Goal: Task Accomplishment & Management: Use online tool/utility

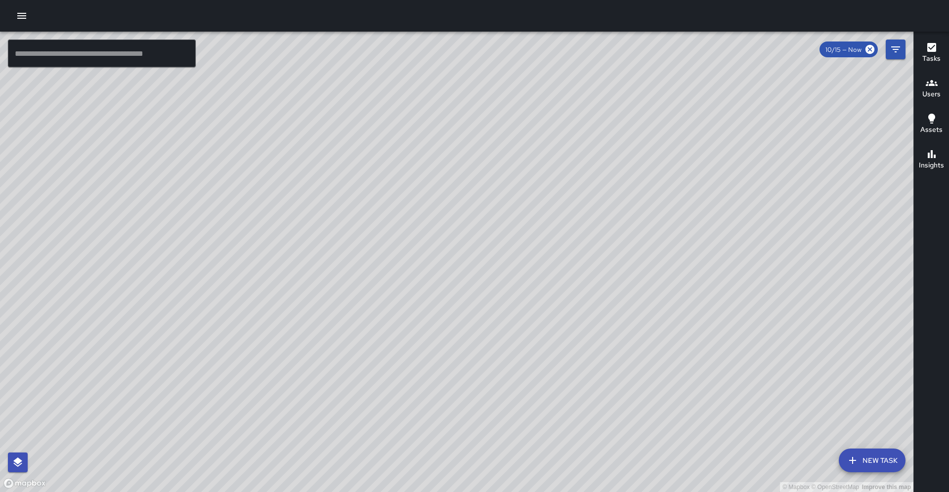
click at [157, 61] on input "text" at bounding box center [102, 54] width 188 height 28
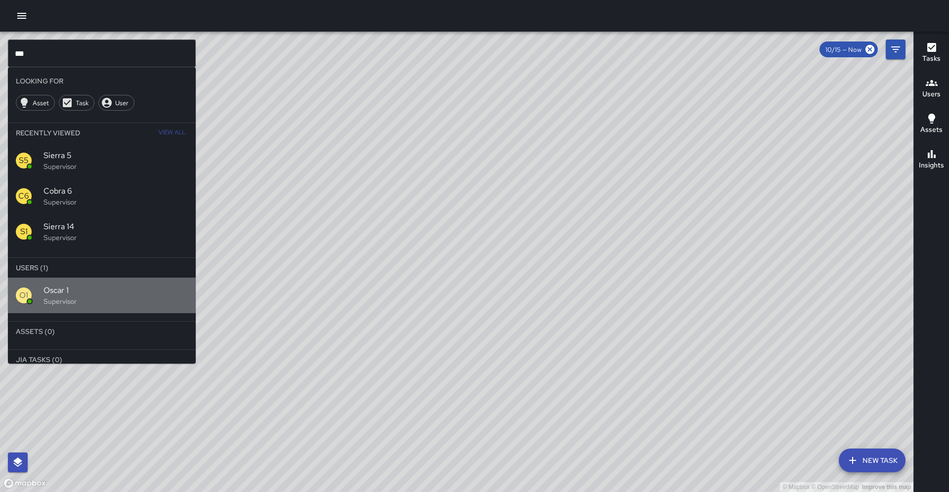
click at [82, 285] on span "Oscar 1" at bounding box center [115, 291] width 144 height 12
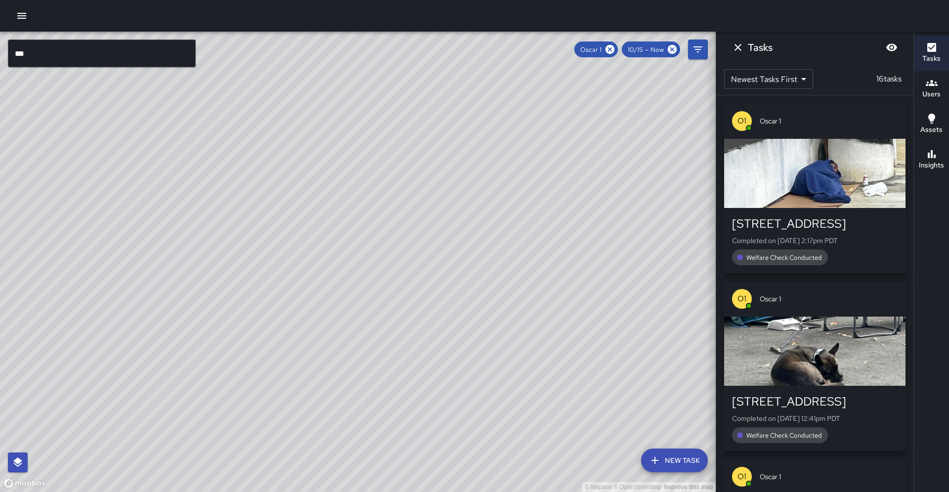
drag, startPoint x: 305, startPoint y: 354, endPoint x: 391, endPoint y: 230, distance: 150.9
click at [391, 230] on div "© Mapbox © OpenStreetMap Improve this map" at bounding box center [357, 262] width 715 height 460
click at [159, 60] on input "***" at bounding box center [102, 54] width 188 height 28
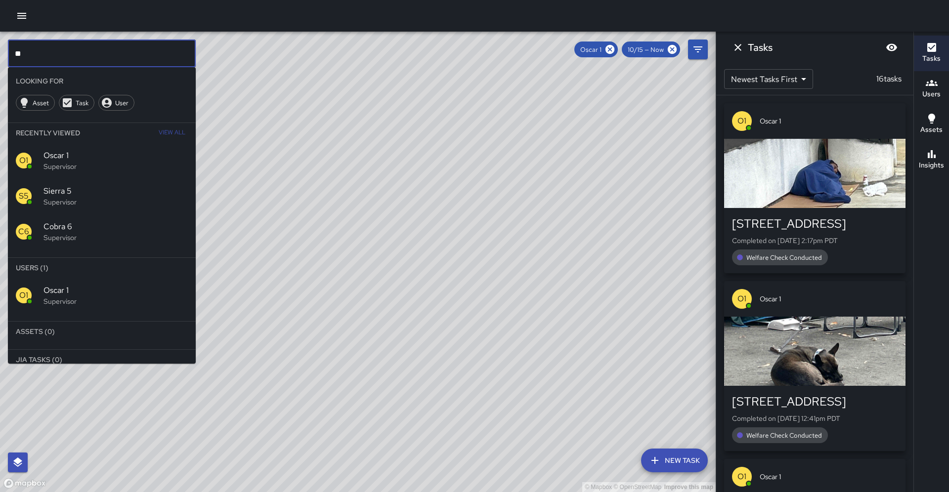
type input "*"
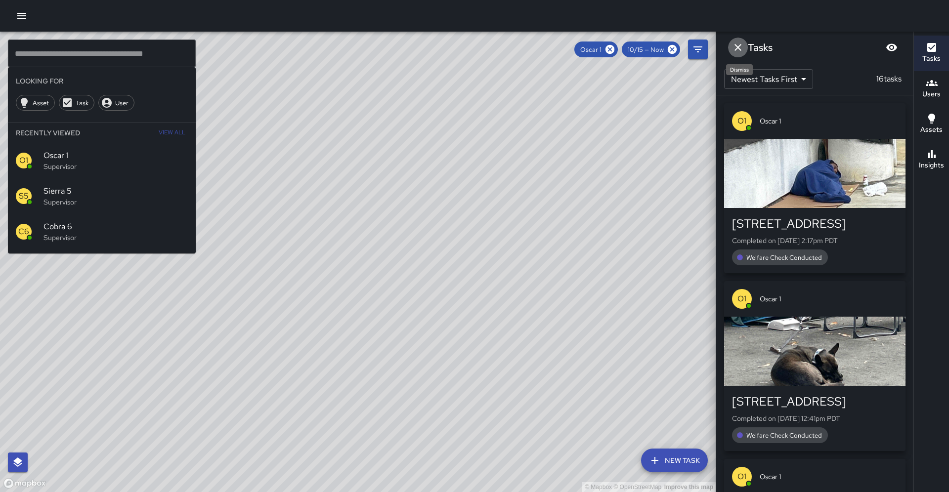
click at [738, 53] on button "Dismiss" at bounding box center [738, 48] width 20 height 20
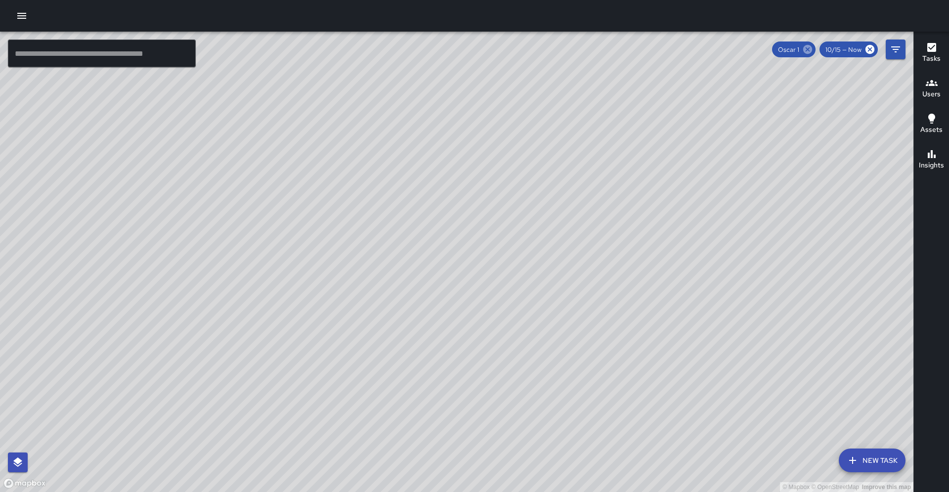
click at [812, 51] on icon at bounding box center [807, 49] width 9 height 9
drag, startPoint x: 149, startPoint y: 358, endPoint x: 178, endPoint y: 223, distance: 138.4
click at [178, 223] on div "© Mapbox © OpenStreetMap Improve this map" at bounding box center [456, 262] width 913 height 460
click at [889, 50] on icon "Filters" at bounding box center [895, 49] width 12 height 12
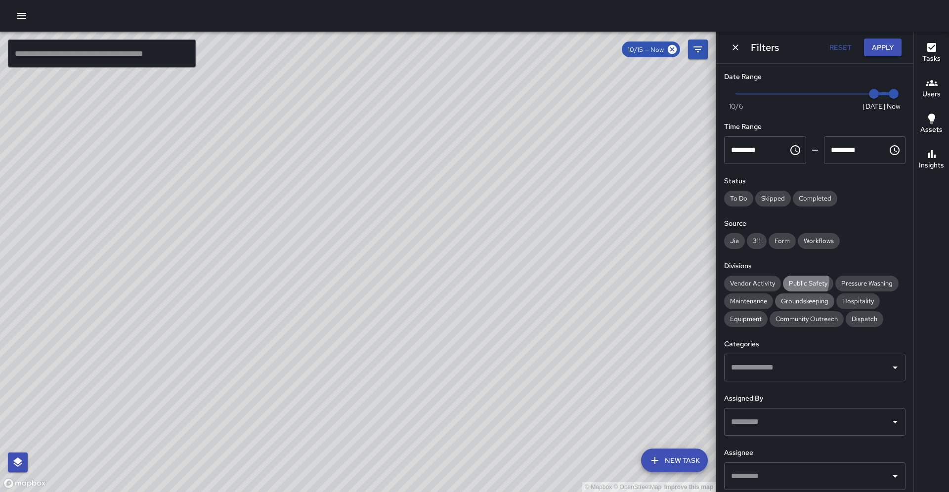
drag, startPoint x: 791, startPoint y: 268, endPoint x: 784, endPoint y: 283, distance: 16.1
click at [791, 279] on span "Public Safety" at bounding box center [808, 283] width 50 height 8
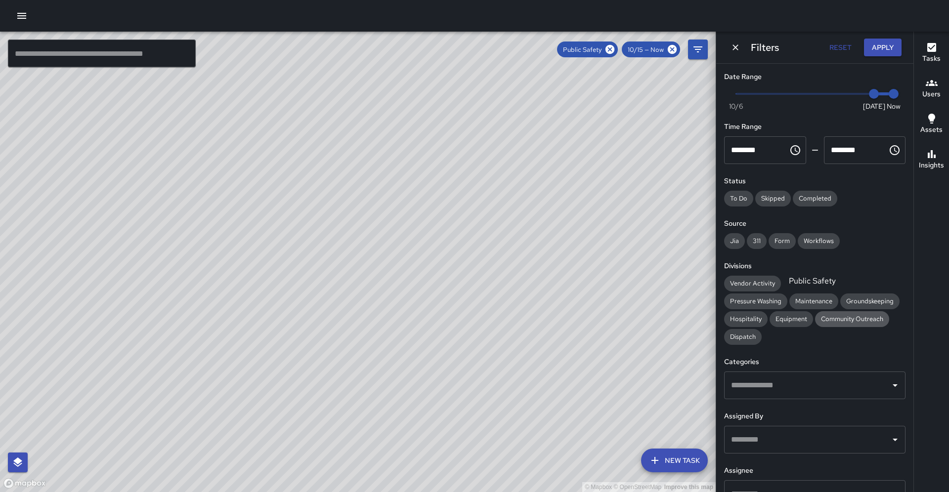
click at [815, 315] on span "Community Outreach" at bounding box center [852, 319] width 74 height 8
drag, startPoint x: 378, startPoint y: 293, endPoint x: 399, endPoint y: 357, distance: 67.0
click at [400, 359] on div "© Mapbox © OpenStreetMap Improve this map" at bounding box center [357, 262] width 715 height 460
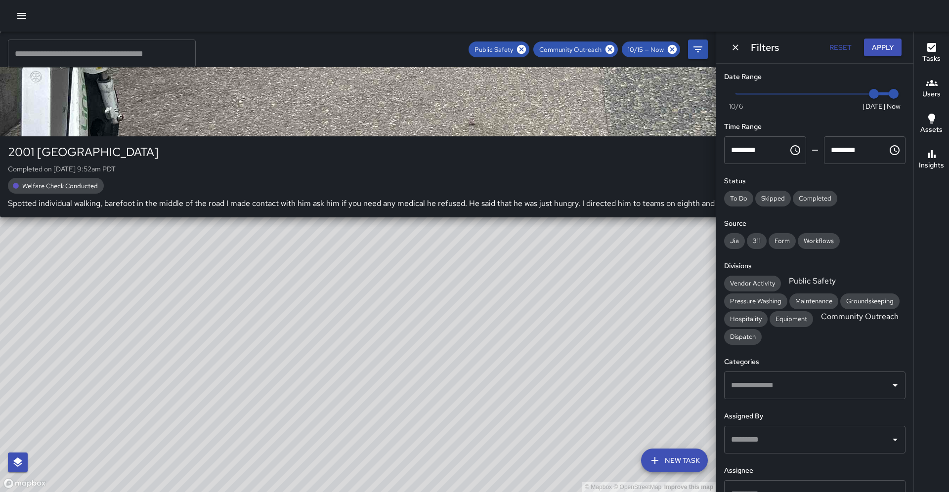
click at [272, 149] on div "© Mapbox © OpenStreetMap Improve this map S2 Sierra 2 2001 Broadway Completed o…" at bounding box center [357, 262] width 715 height 460
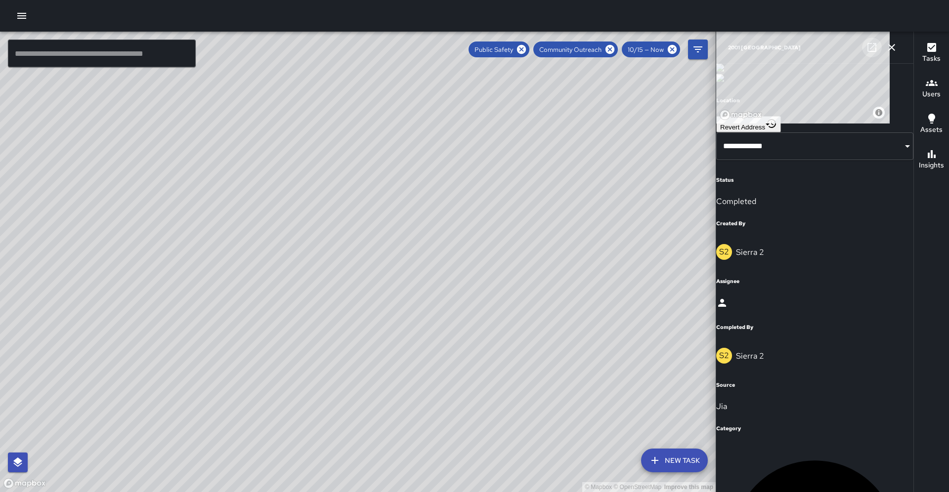
click at [869, 49] on icon at bounding box center [871, 47] width 9 height 9
drag, startPoint x: 302, startPoint y: 227, endPoint x: 303, endPoint y: 193, distance: 33.6
click at [303, 193] on div "© Mapbox © OpenStreetMap Improve this map" at bounding box center [357, 262] width 715 height 460
drag, startPoint x: 312, startPoint y: 288, endPoint x: 317, endPoint y: 196, distance: 92.0
click at [317, 196] on div "© Mapbox © OpenStreetMap Improve this map" at bounding box center [357, 262] width 715 height 460
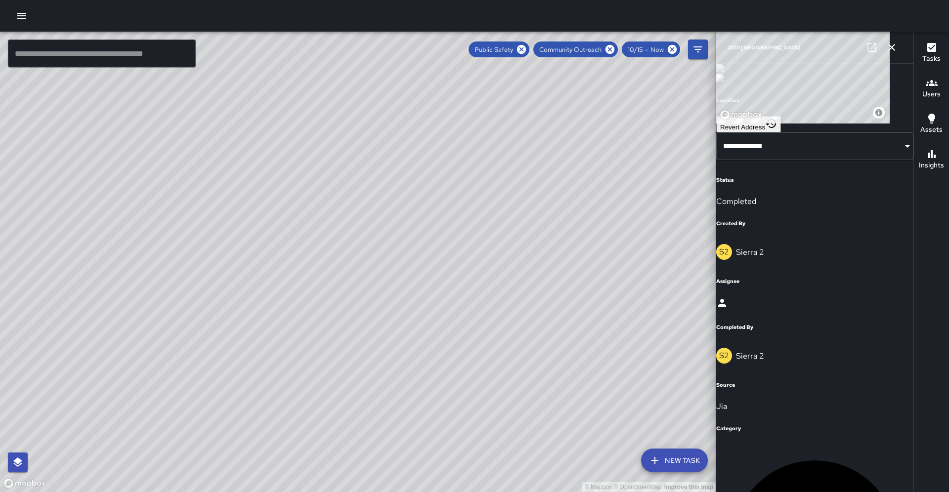
click at [154, 293] on div "© Mapbox © OpenStreetMap Improve this map" at bounding box center [357, 262] width 715 height 460
click at [154, 294] on div "© Mapbox © OpenStreetMap Improve this map" at bounding box center [357, 262] width 715 height 460
click at [359, 193] on div "© Mapbox © OpenStreetMap Improve this map S2 Sierra 2 1900 Telegraph Avenue Com…" at bounding box center [357, 262] width 715 height 460
click at [355, 332] on div "© Mapbox © OpenStreetMap Improve this map" at bounding box center [357, 262] width 715 height 460
click at [875, 48] on icon at bounding box center [871, 47] width 9 height 9
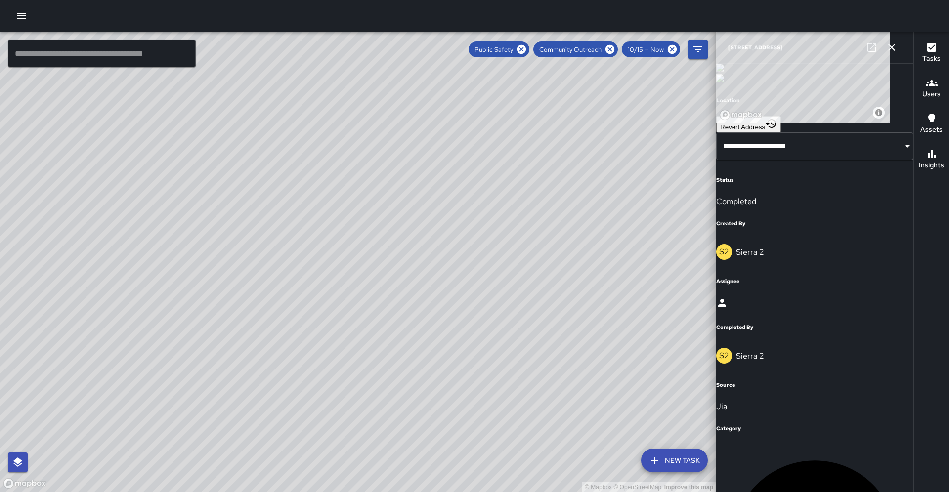
drag, startPoint x: 401, startPoint y: 154, endPoint x: 327, endPoint y: 241, distance: 113.9
click at [319, 291] on div "© Mapbox © OpenStreetMap Improve this map" at bounding box center [357, 262] width 715 height 460
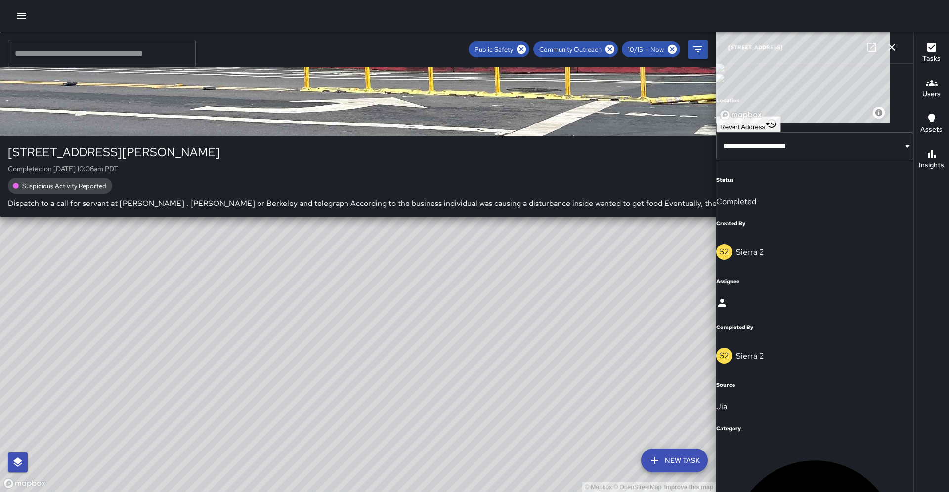
click at [391, 147] on div "© Mapbox © OpenStreetMap Improve this map S2 Sierra 2 490 Thomas L. Berkley Way…" at bounding box center [357, 262] width 715 height 460
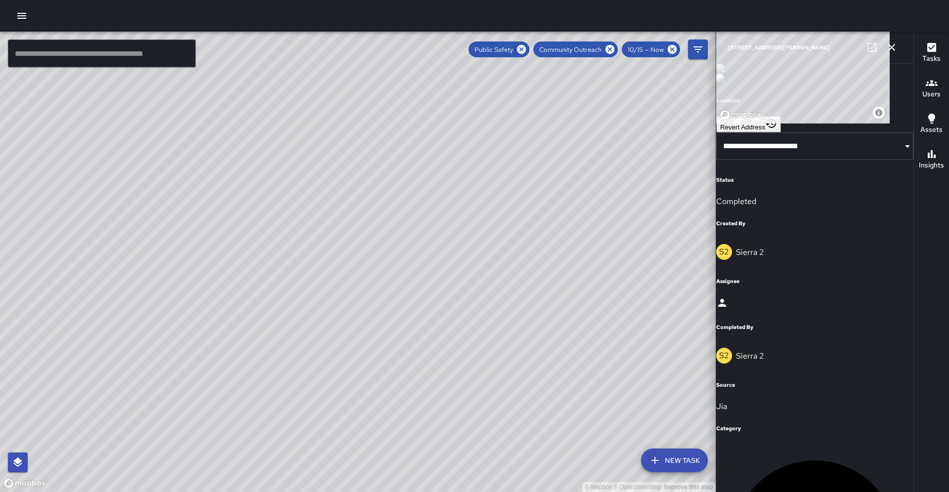
click at [868, 50] on icon at bounding box center [871, 47] width 9 height 9
drag, startPoint x: 243, startPoint y: 306, endPoint x: 318, endPoint y: 18, distance: 297.8
click at [320, 18] on div "© Mapbox © OpenStreetMap Improve this map ​ New Task Public Safety Community Ou…" at bounding box center [474, 246] width 949 height 492
click at [197, 121] on div "© Mapbox © OpenStreetMap Improve this map S2 Sierra 2 568 18th Street Completed…" at bounding box center [357, 262] width 715 height 460
click at [870, 51] on icon at bounding box center [871, 47] width 9 height 9
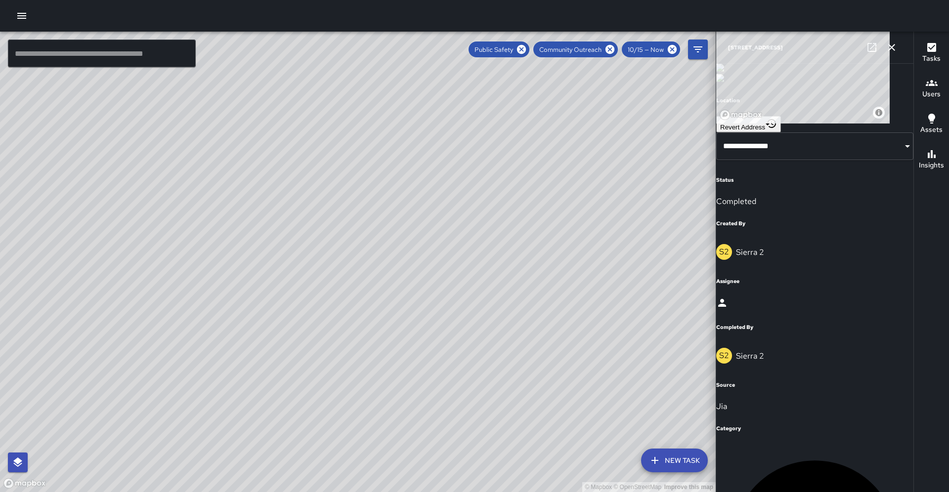
drag, startPoint x: 377, startPoint y: 385, endPoint x: 334, endPoint y: 245, distance: 146.7
click at [334, 245] on div "© Mapbox © OpenStreetMap Improve this map" at bounding box center [357, 262] width 715 height 460
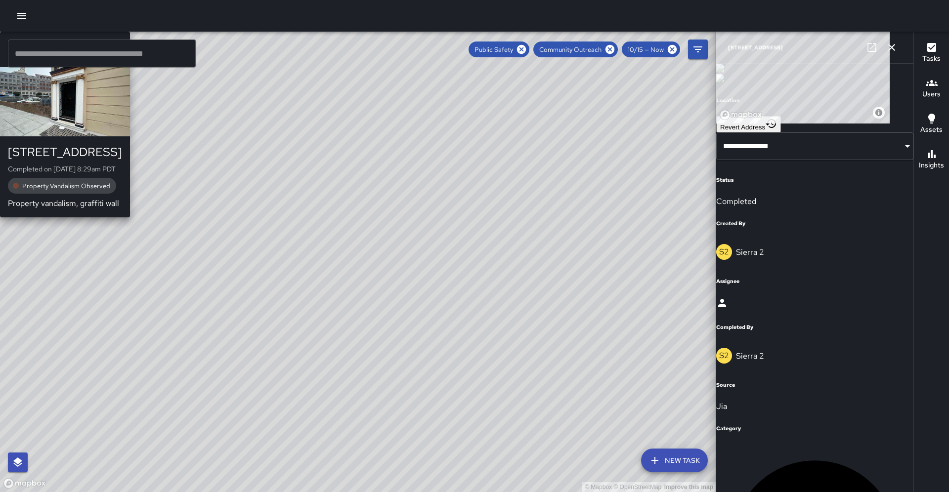
click at [278, 273] on div "© Mapbox © OpenStreetMap Improve this map S2 Sierra 2 1633 San Pablo Avenue Com…" at bounding box center [357, 262] width 715 height 460
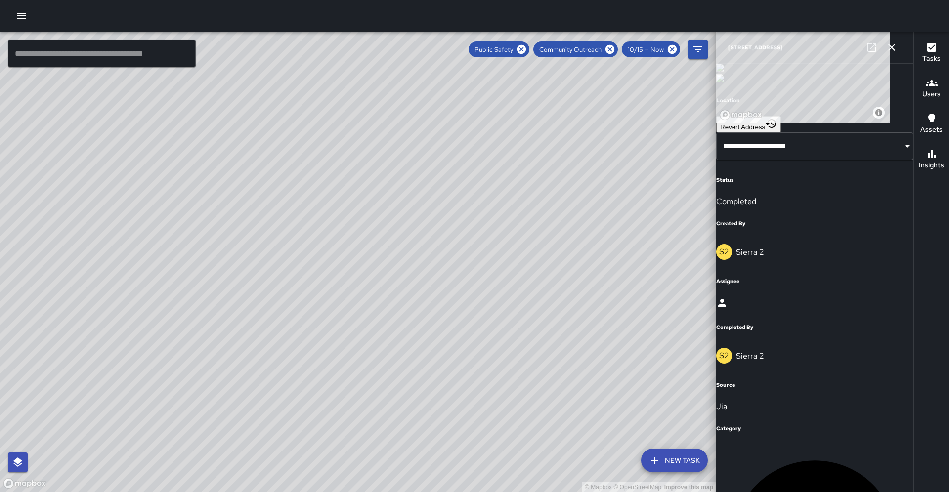
click at [415, 348] on div "© Mapbox © OpenStreetMap Improve this map" at bounding box center [357, 262] width 715 height 460
click at [419, 350] on div "© Mapbox © OpenStreetMap Improve this map S2 Sierra 2 1600 San Pablo Avenue Com…" at bounding box center [357, 262] width 715 height 460
click at [330, 225] on div "© Mapbox © OpenStreetMap Improve this map S2 Sierra 2 1633 San Pablo Avenue Com…" at bounding box center [357, 262] width 715 height 460
click at [418, 348] on div "© Mapbox © OpenStreetMap Improve this map S2 Sierra 2 1600 San Pablo Avenue Com…" at bounding box center [357, 262] width 715 height 460
click at [526, 51] on icon at bounding box center [521, 49] width 9 height 9
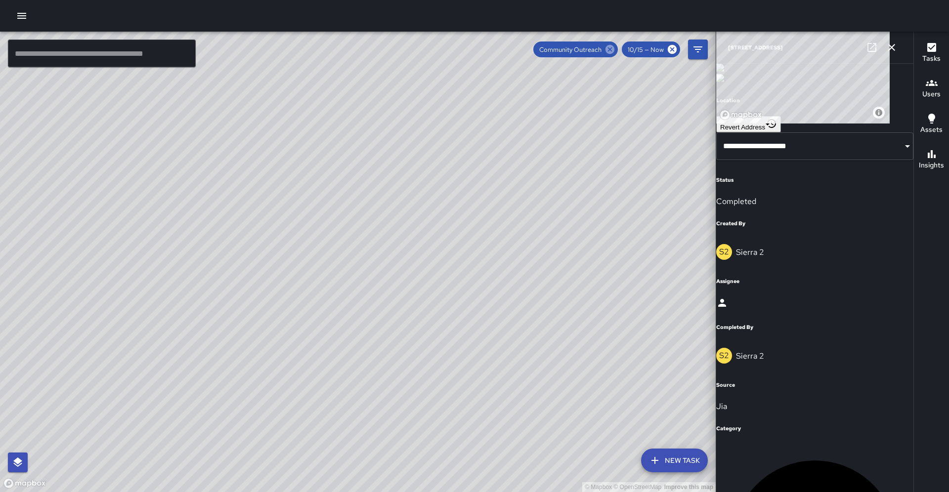
click at [613, 52] on icon at bounding box center [609, 49] width 9 height 9
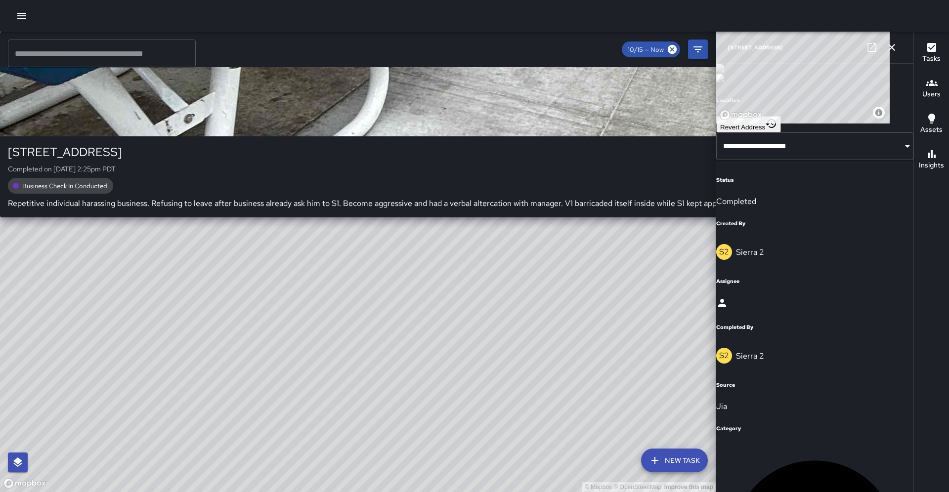
click at [324, 265] on div "© Mapbox © OpenStreetMap Improve this map S2 Sierra 2 1601 San Pablo Avenue Com…" at bounding box center [357, 262] width 715 height 460
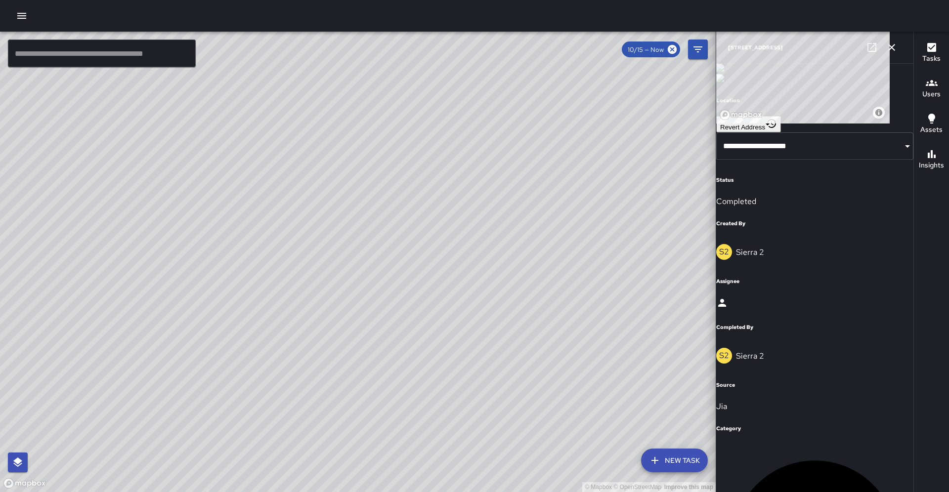
click at [869, 45] on icon at bounding box center [872, 47] width 12 height 12
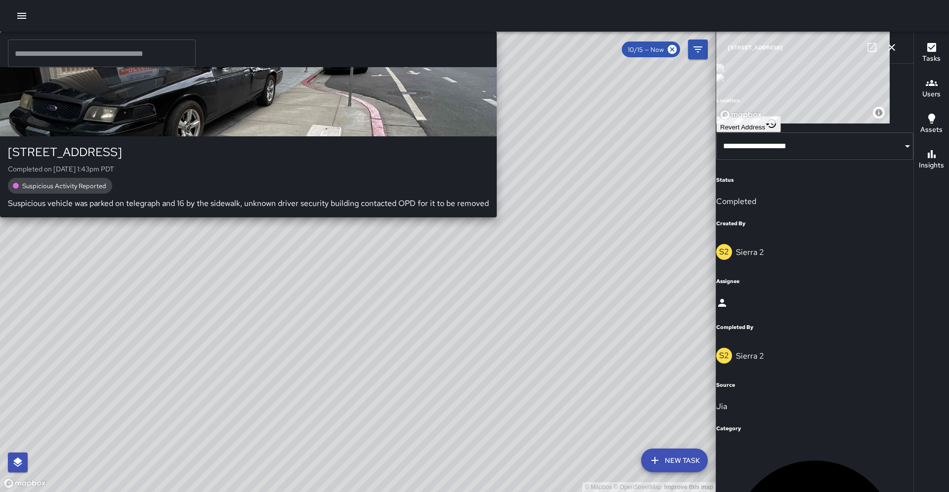
click at [565, 304] on div "© Mapbox © OpenStreetMap Improve this map S2 Sierra 2 1611 Telegraph Avenue Com…" at bounding box center [357, 262] width 715 height 460
type input "**********"
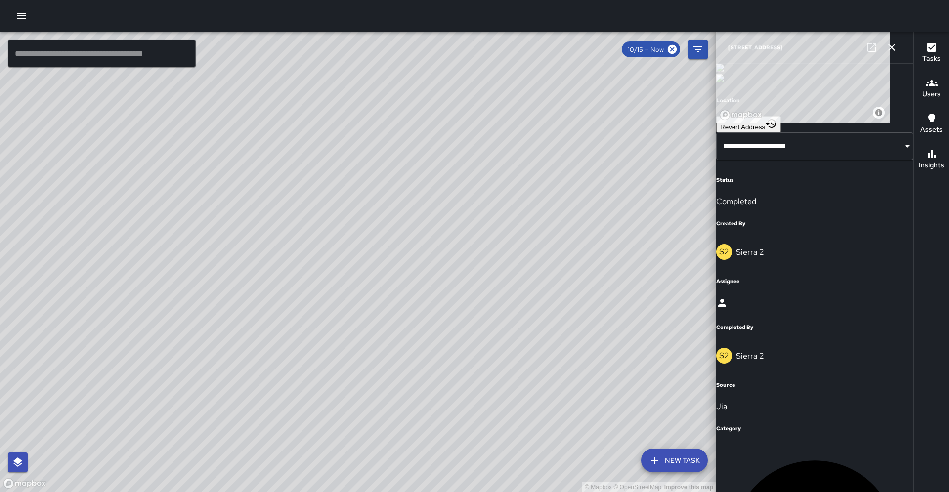
click at [873, 47] on icon at bounding box center [872, 47] width 12 height 12
drag, startPoint x: 455, startPoint y: 299, endPoint x: 390, endPoint y: 176, distance: 139.4
click at [390, 176] on div "© Mapbox © OpenStreetMap Improve this map" at bounding box center [357, 262] width 715 height 460
drag, startPoint x: 413, startPoint y: 226, endPoint x: 372, endPoint y: 152, distance: 84.3
click at [372, 152] on div "© Mapbox © OpenStreetMap Improve this map" at bounding box center [357, 262] width 715 height 460
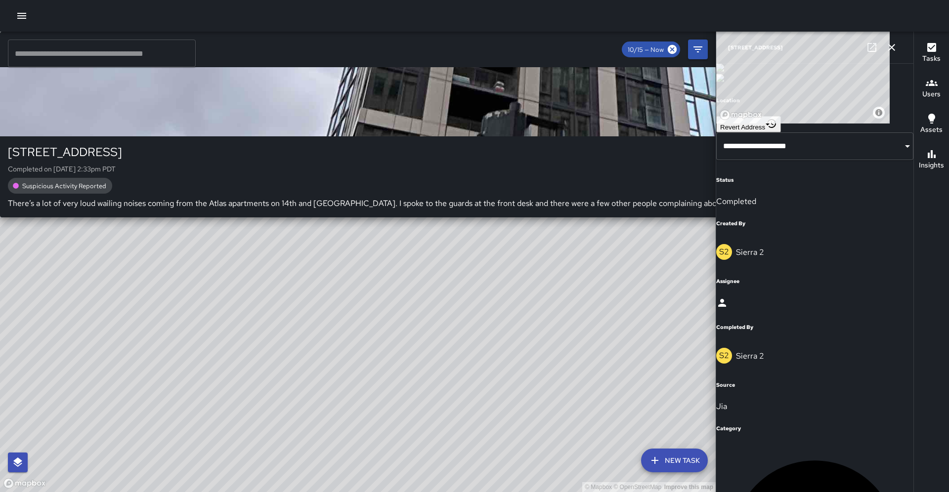
click at [340, 243] on div "© Mapbox © OpenStreetMap Improve this map S1 Sierra 1 405 14th Street Completed…" at bounding box center [357, 262] width 715 height 460
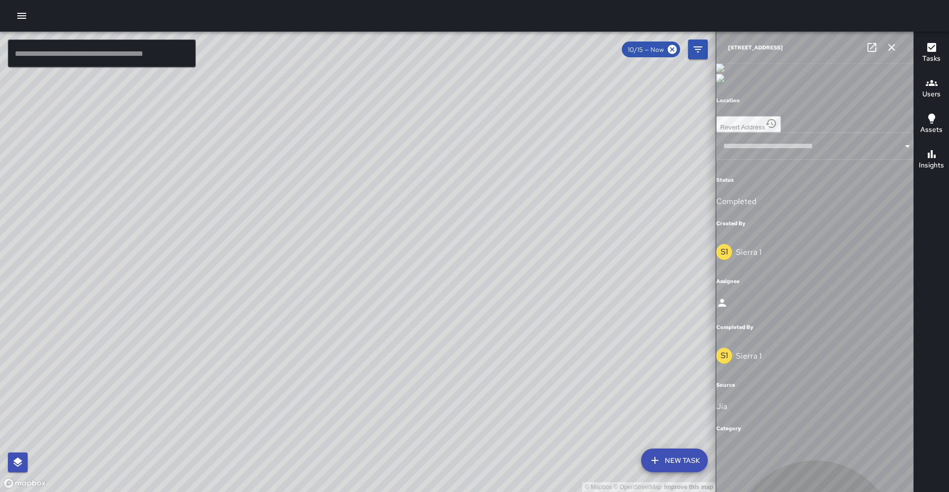
type input "**********"
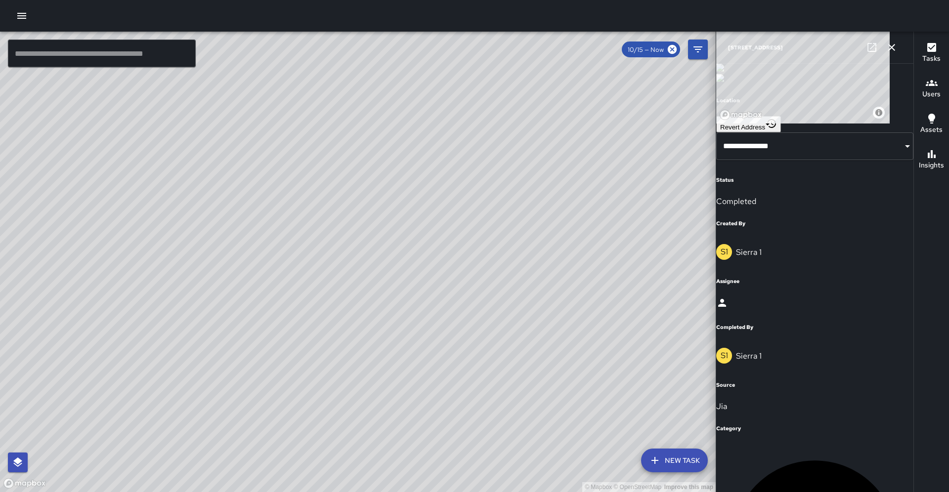
click at [870, 48] on icon at bounding box center [872, 47] width 12 height 12
click at [891, 56] on button "button" at bounding box center [891, 48] width 20 height 20
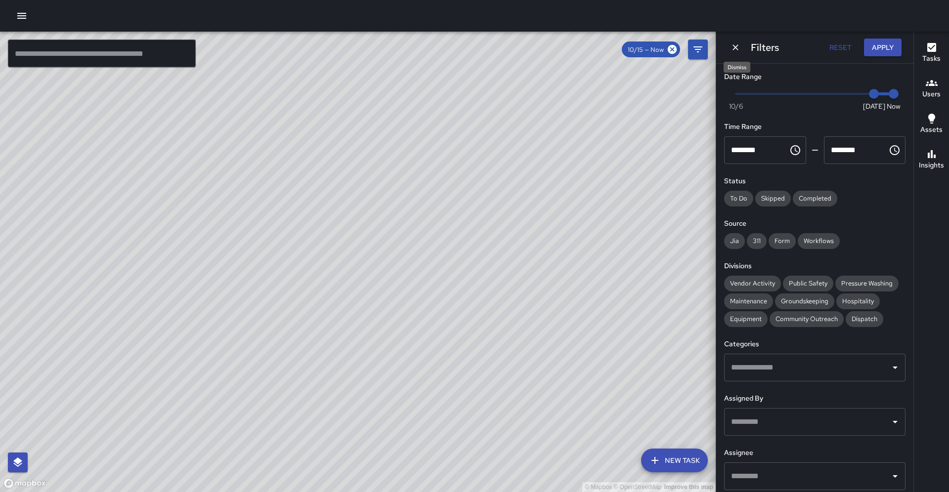
drag, startPoint x: 739, startPoint y: 48, endPoint x: 744, endPoint y: 62, distance: 14.7
click at [739, 48] on icon "Dismiss" at bounding box center [735, 47] width 10 height 10
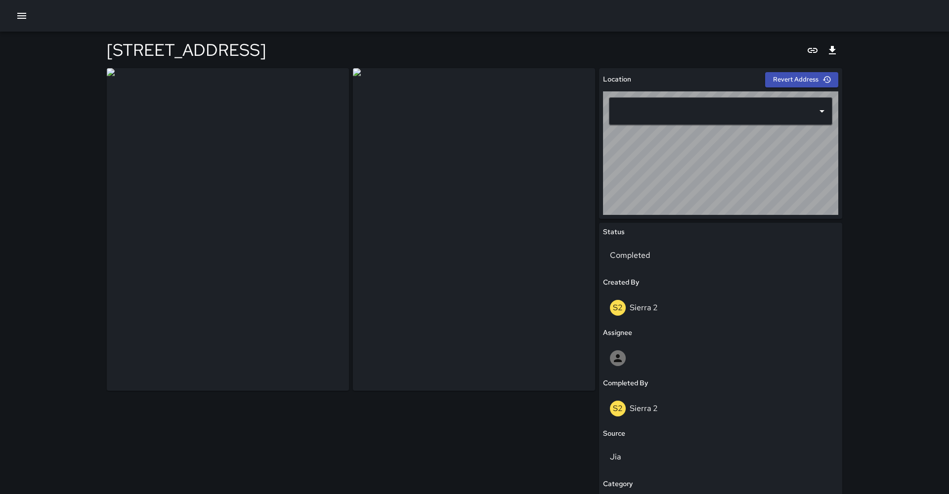
type input "**********"
